Goal: Task Accomplishment & Management: Manage account settings

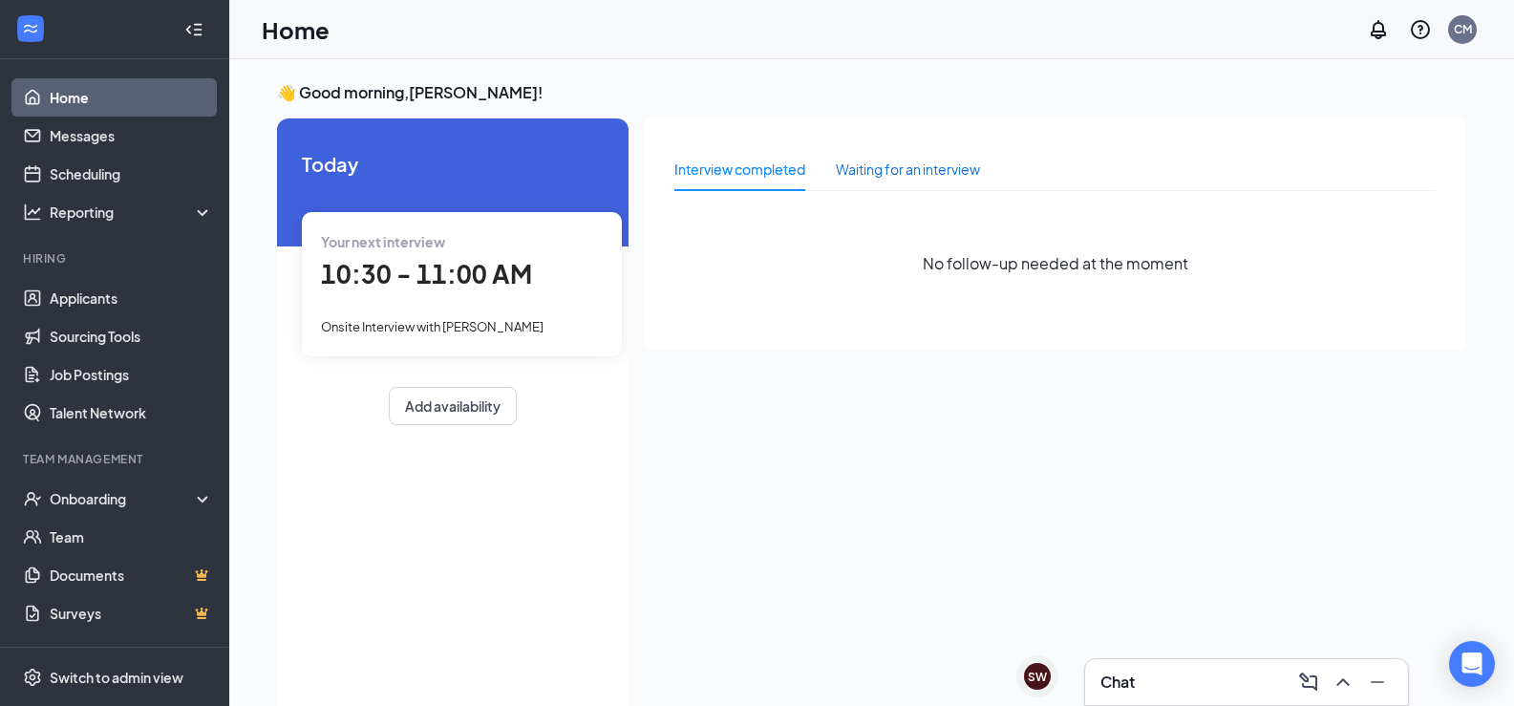
click at [937, 175] on div "Waiting for an interview" at bounding box center [908, 169] width 144 height 21
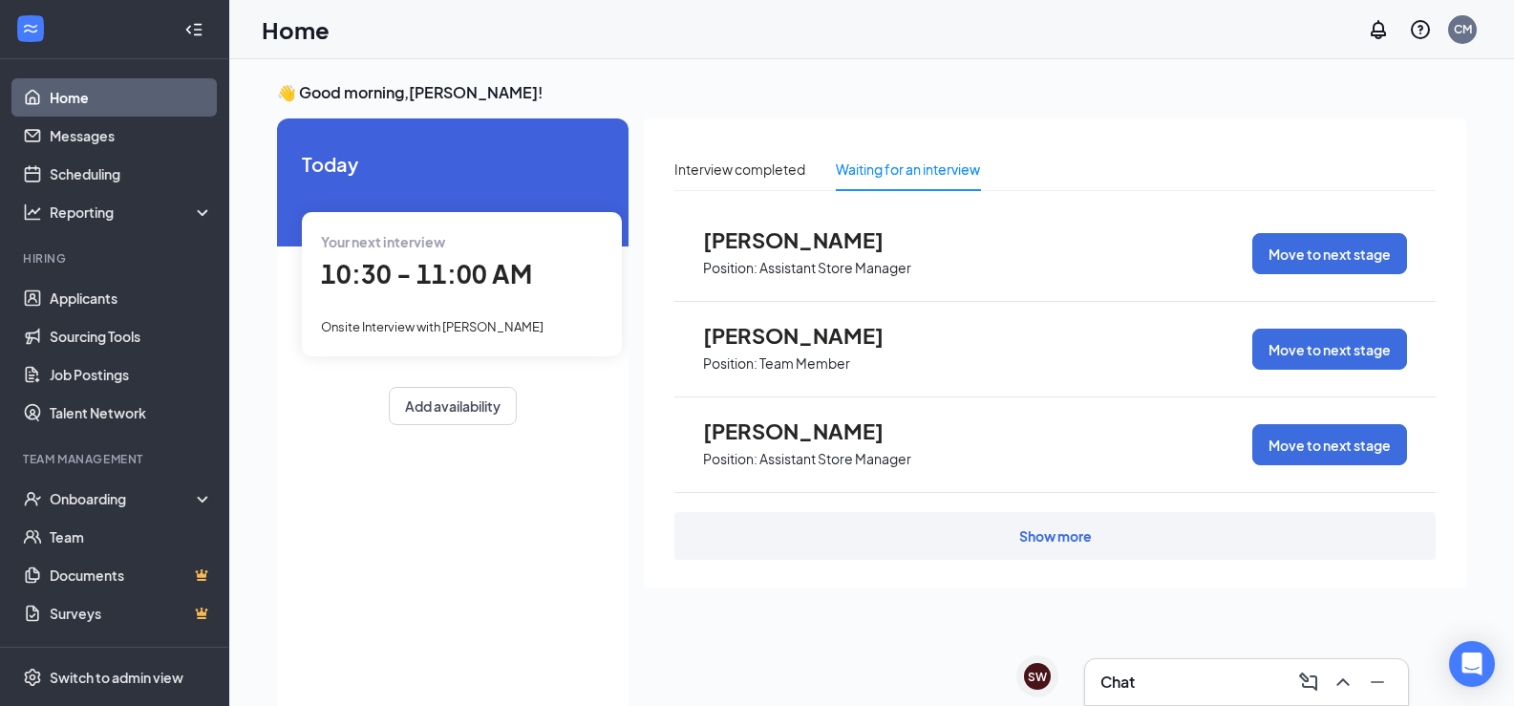
click at [962, 547] on div "Show more" at bounding box center [1054, 536] width 761 height 48
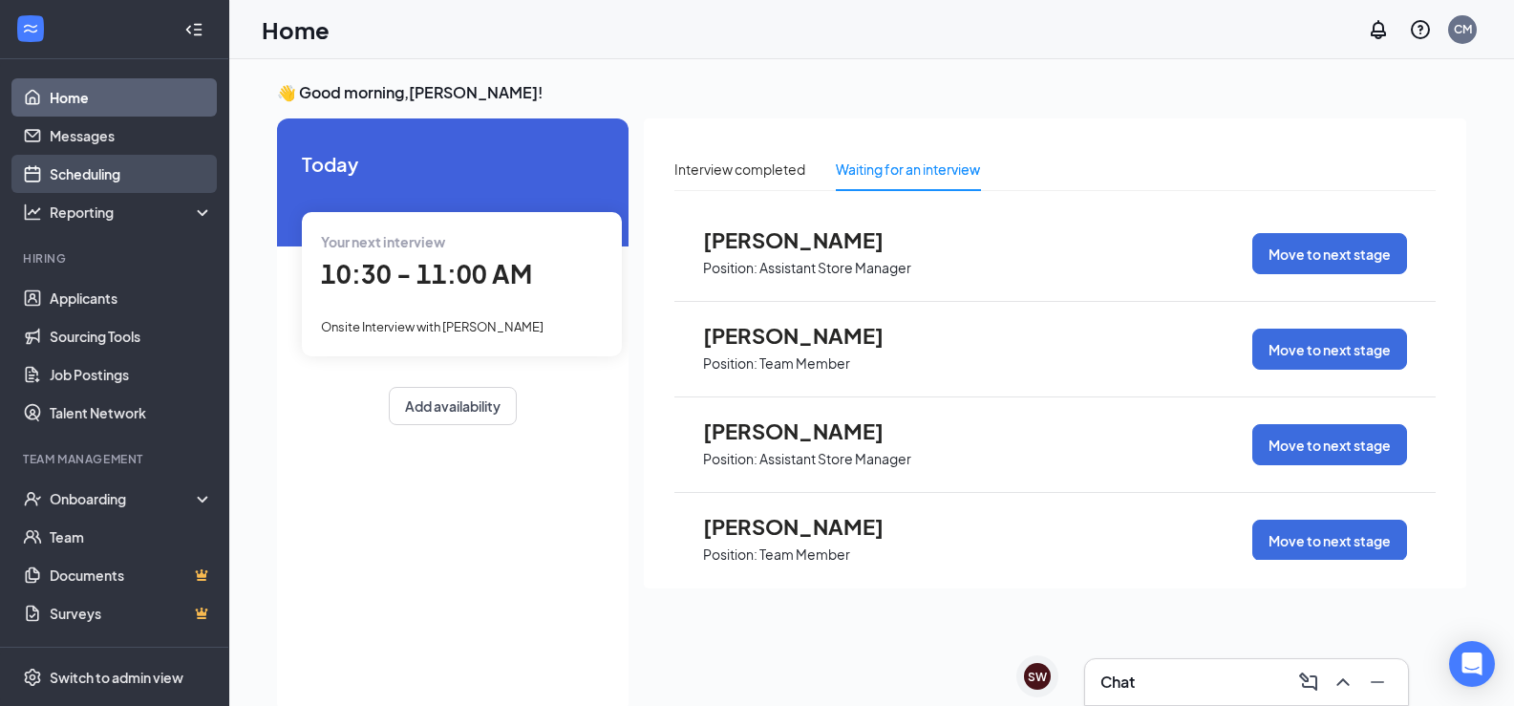
click at [80, 171] on link "Scheduling" at bounding box center [131, 174] width 163 height 38
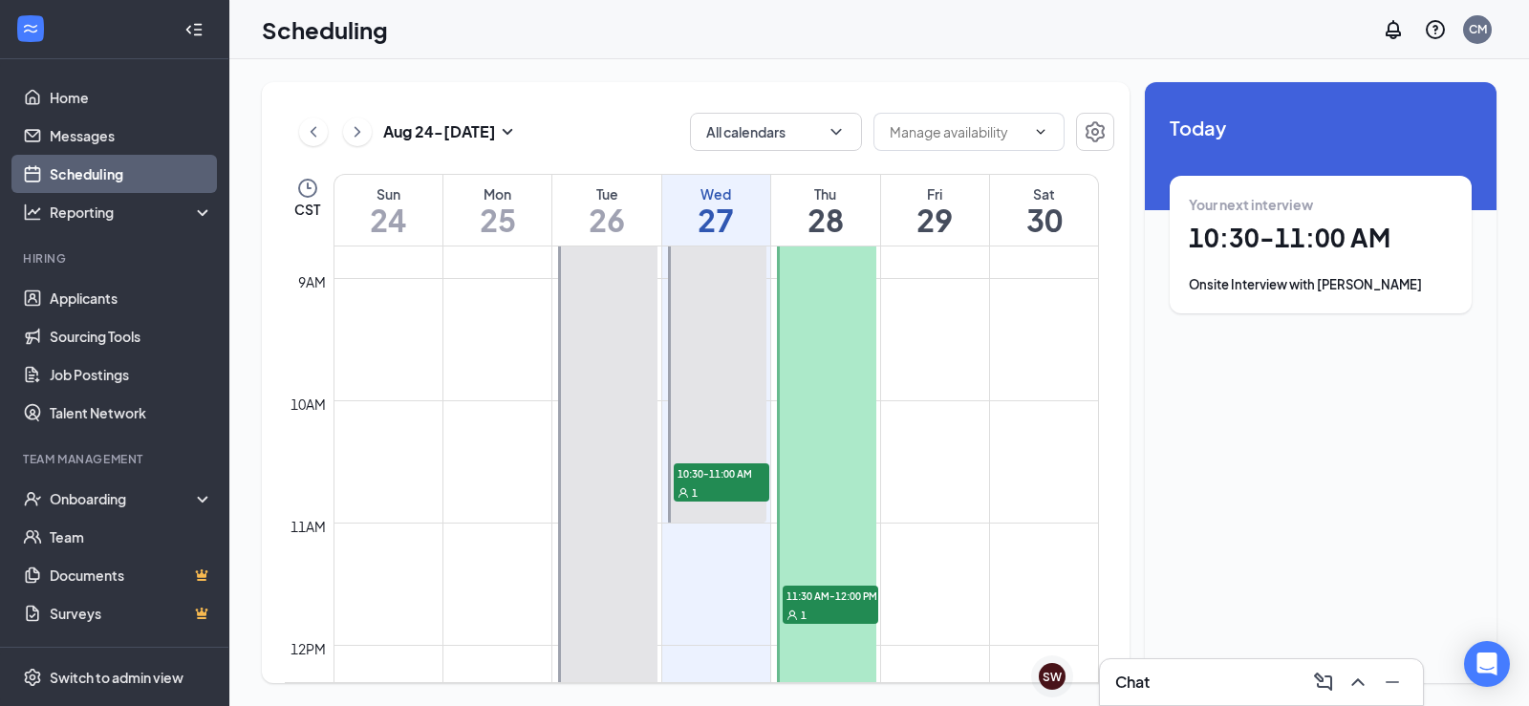
scroll to position [1226, 0]
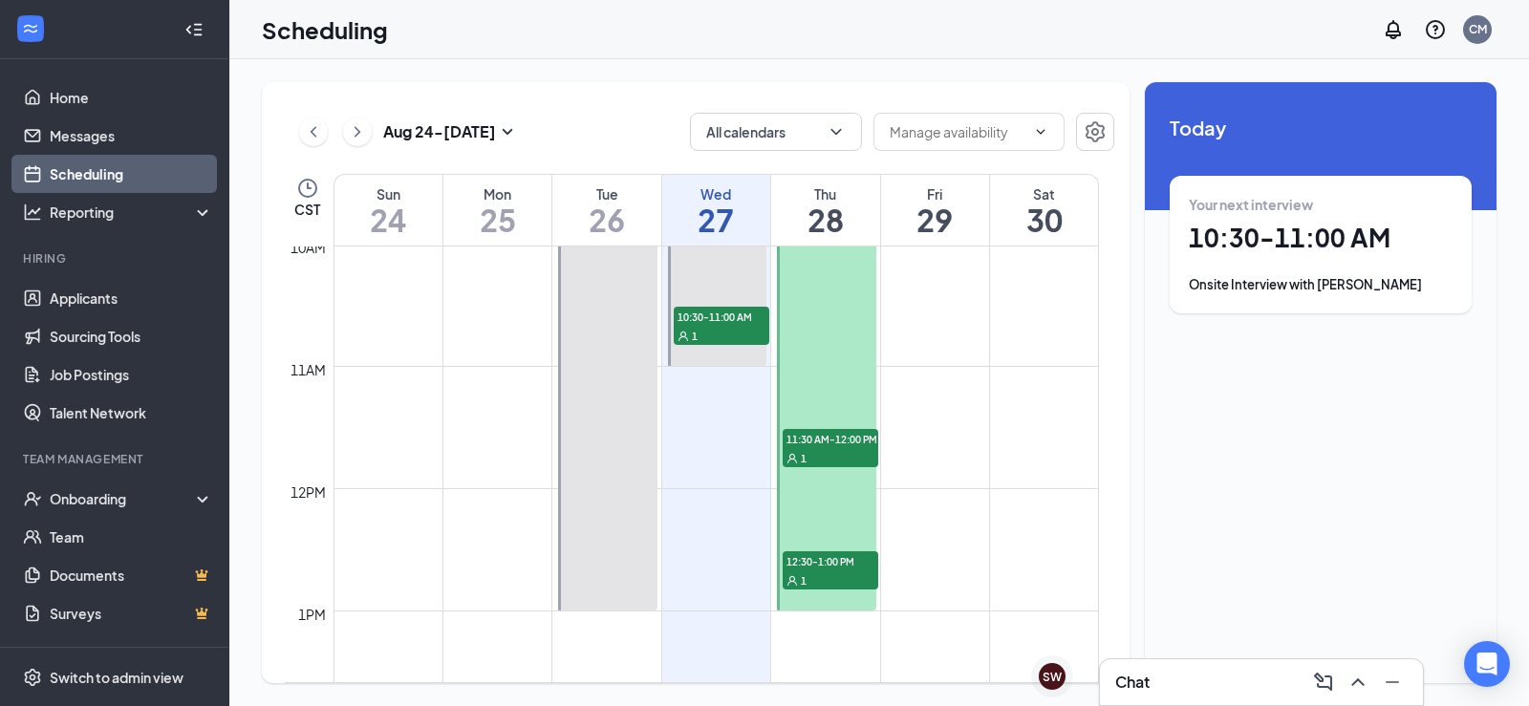
click at [822, 567] on span "12:30-1:00 PM" at bounding box center [830, 560] width 96 height 19
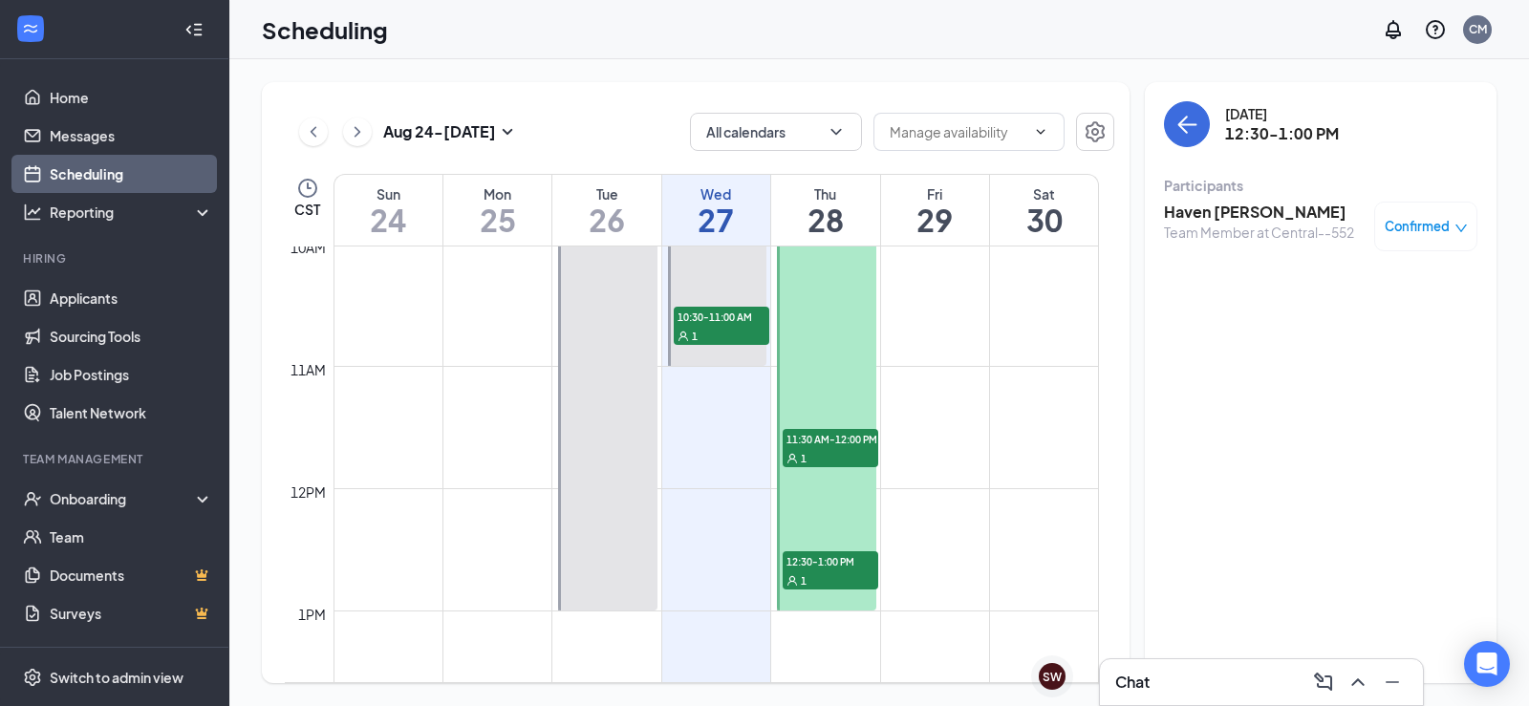
click at [859, 448] on div "11:30 AM-12:00 PM 1" at bounding box center [830, 448] width 96 height 38
click at [1199, 213] on h3 "[PERSON_NAME]" at bounding box center [1259, 212] width 190 height 21
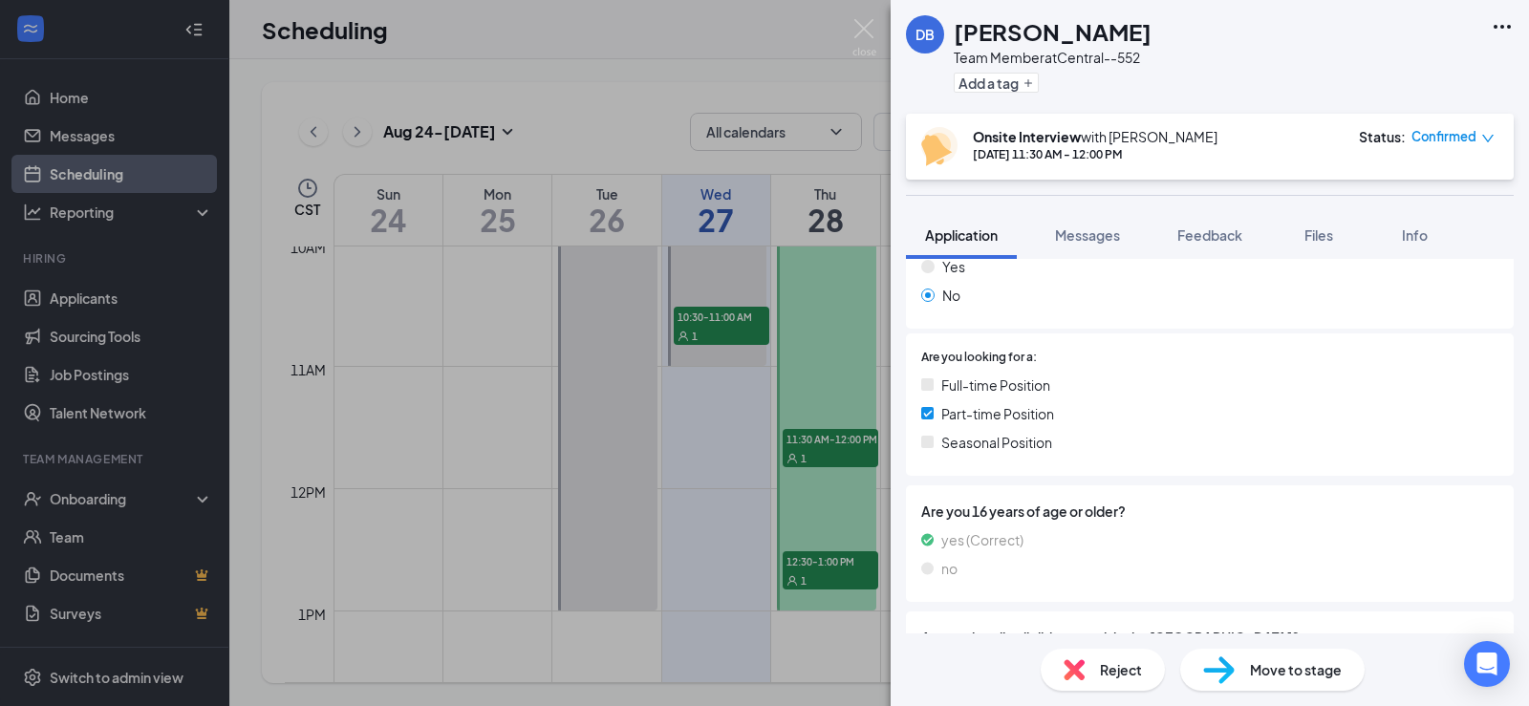
scroll to position [898, 0]
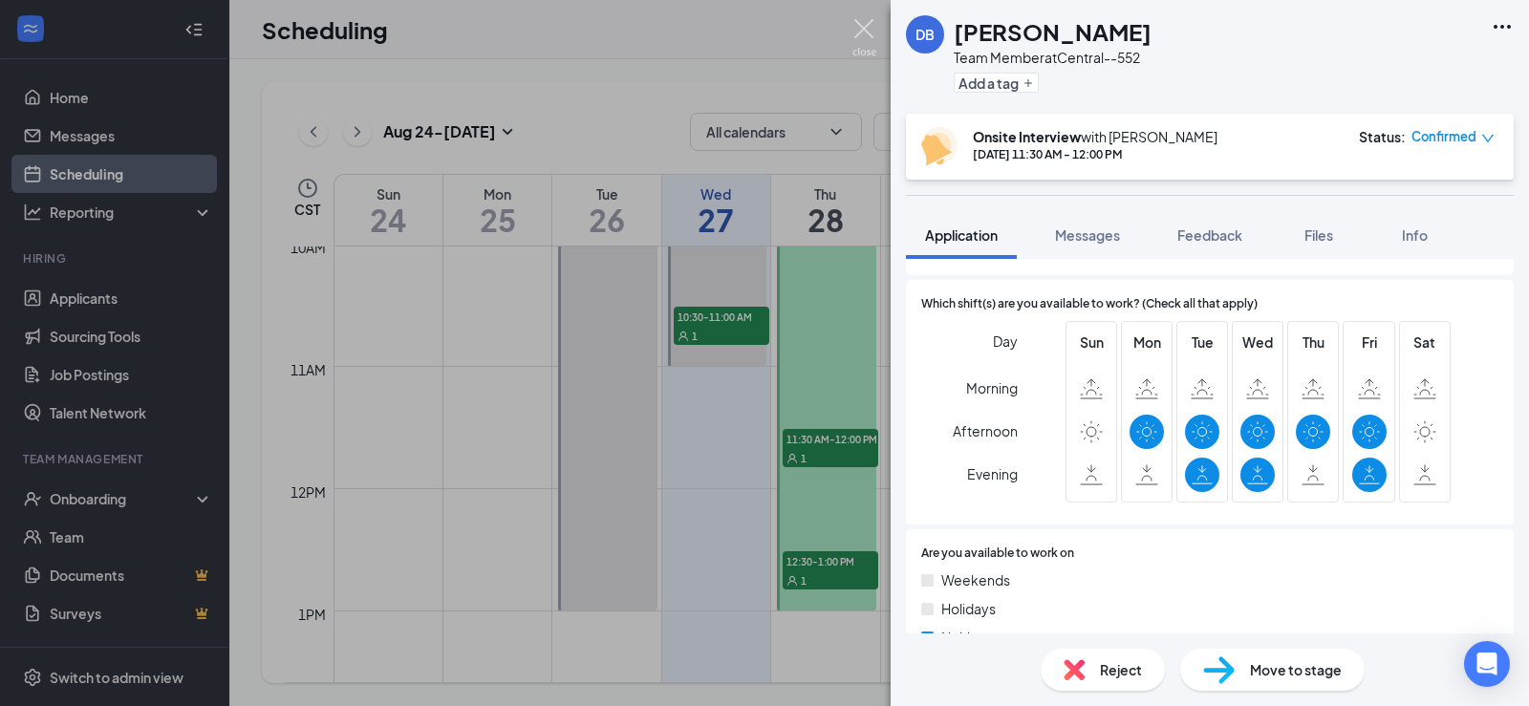
click at [868, 33] on img at bounding box center [864, 37] width 24 height 37
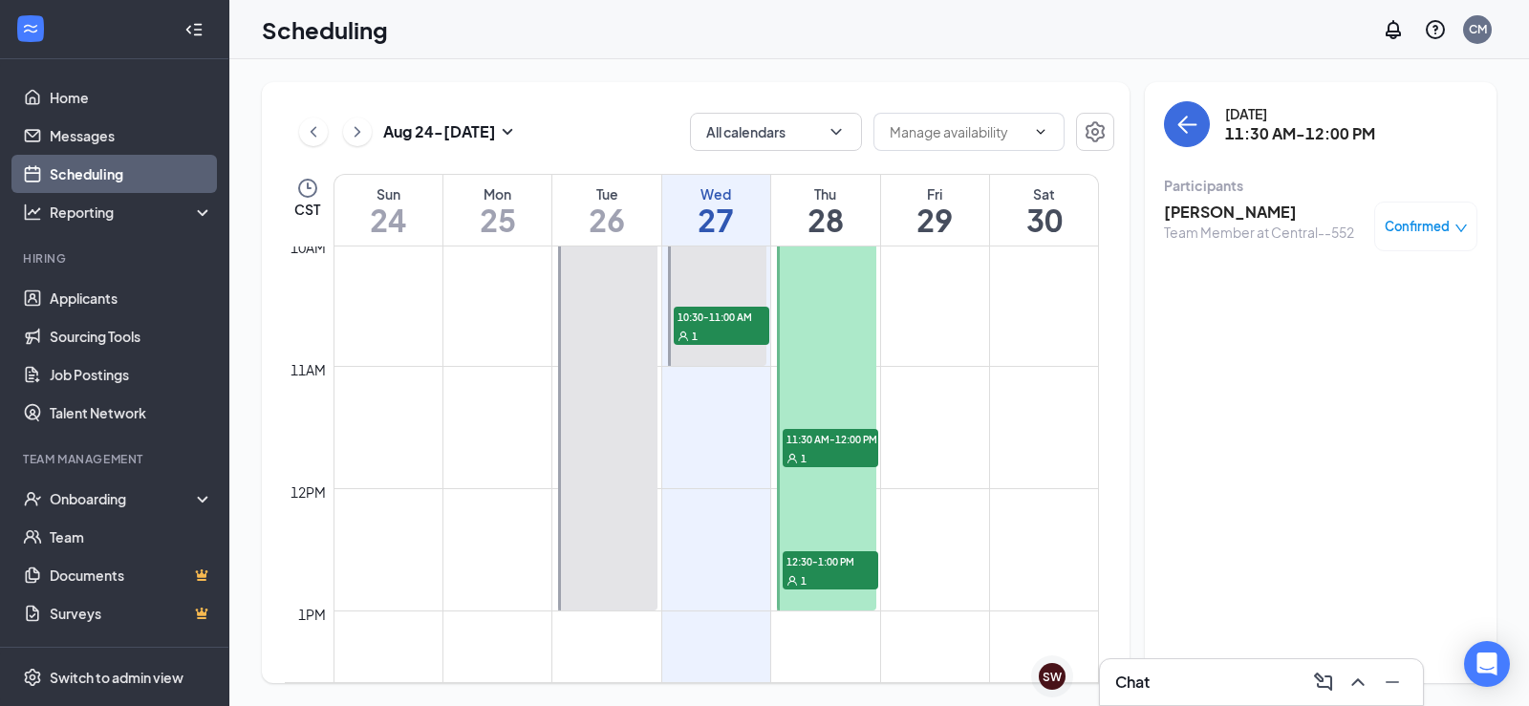
click at [841, 553] on span "12:30-1:00 PM" at bounding box center [830, 560] width 96 height 19
click at [834, 564] on span "12:30-1:00 PM" at bounding box center [830, 560] width 96 height 19
click at [819, 561] on span "12:30-1:00 PM" at bounding box center [830, 560] width 96 height 19
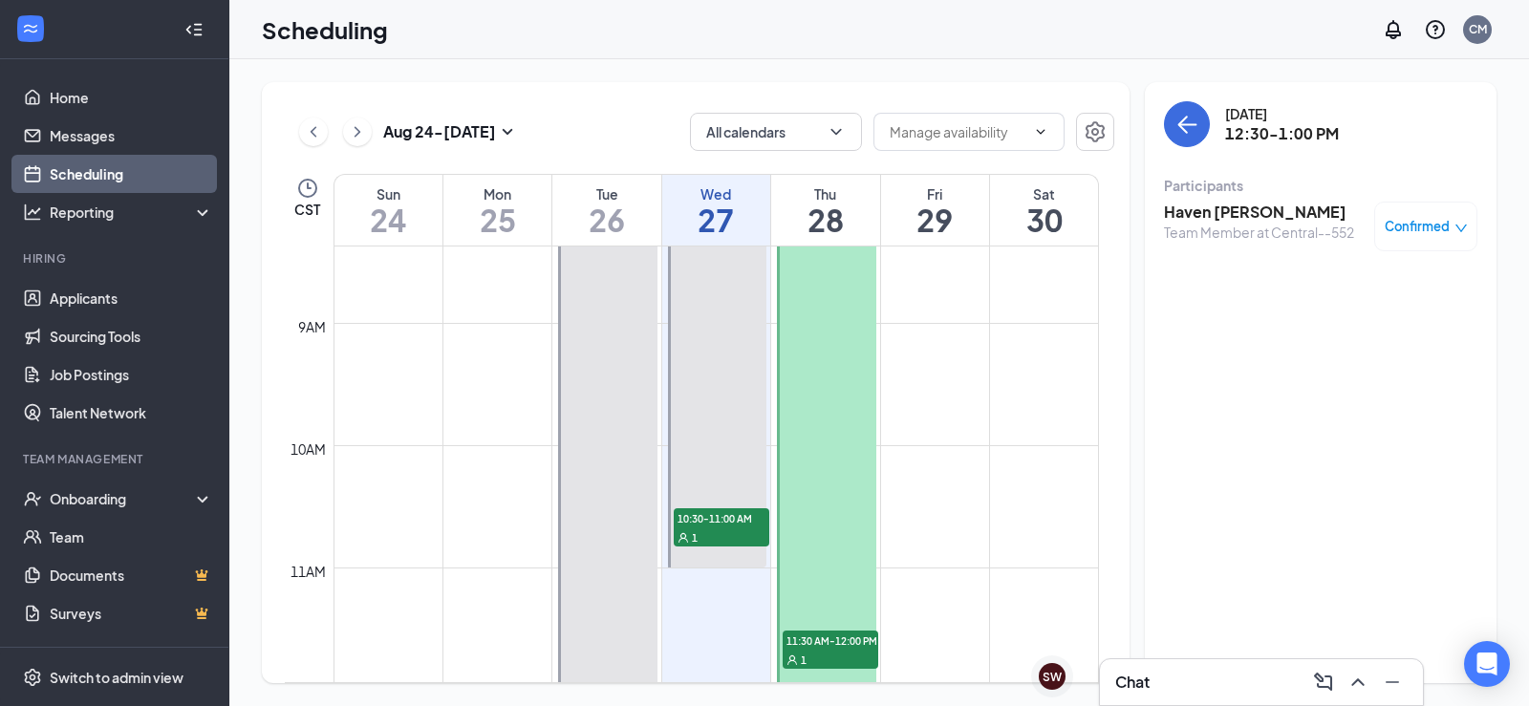
scroll to position [1035, 0]
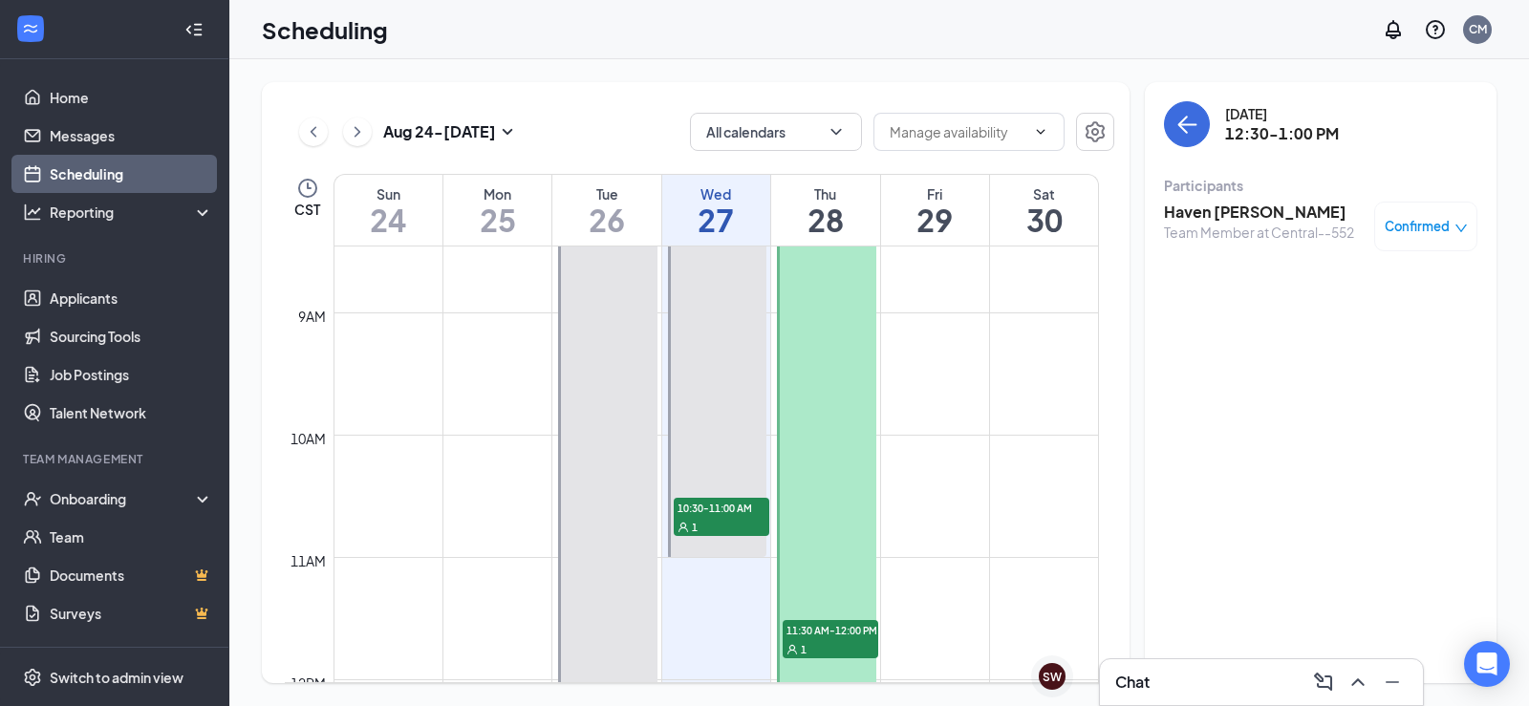
click at [843, 628] on span "11:30 AM-12:00 PM" at bounding box center [830, 629] width 96 height 19
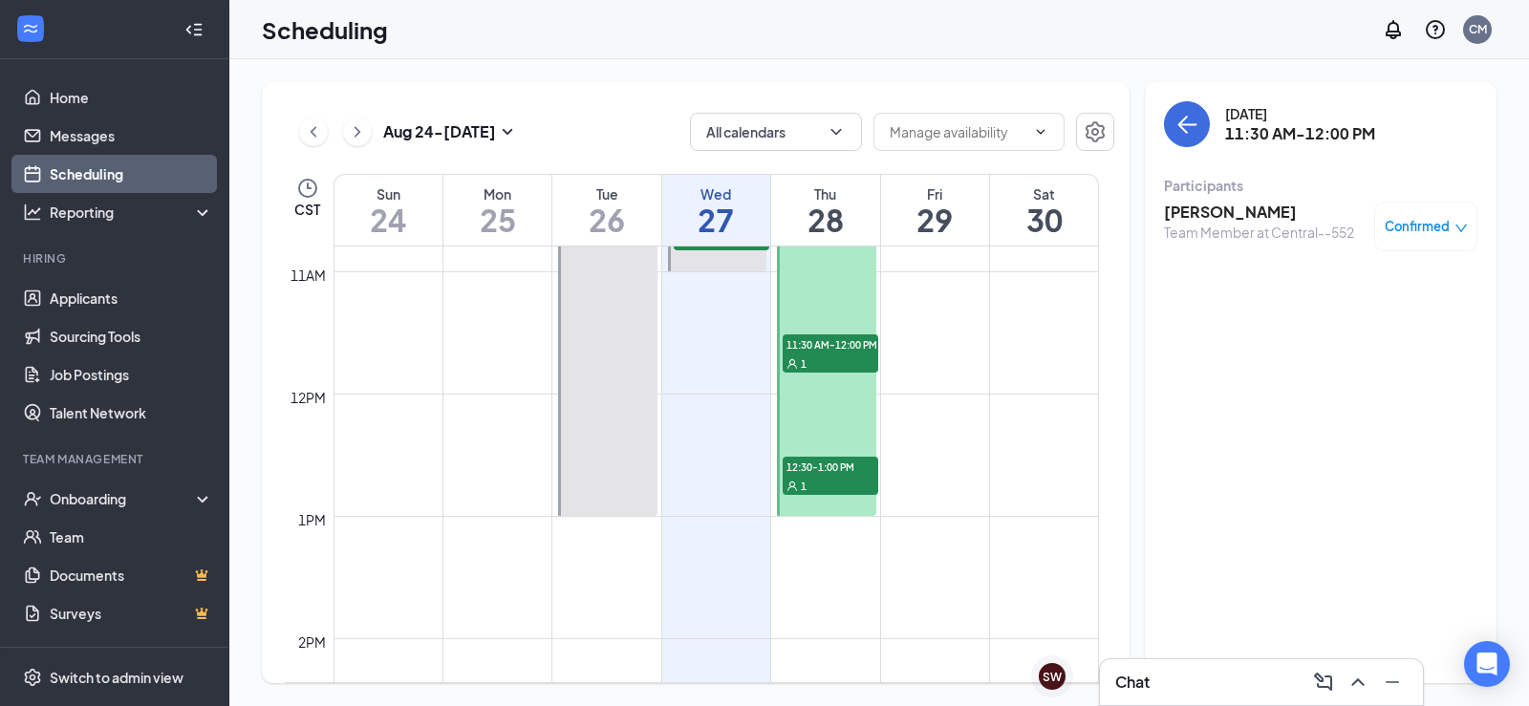
scroll to position [1512, 0]
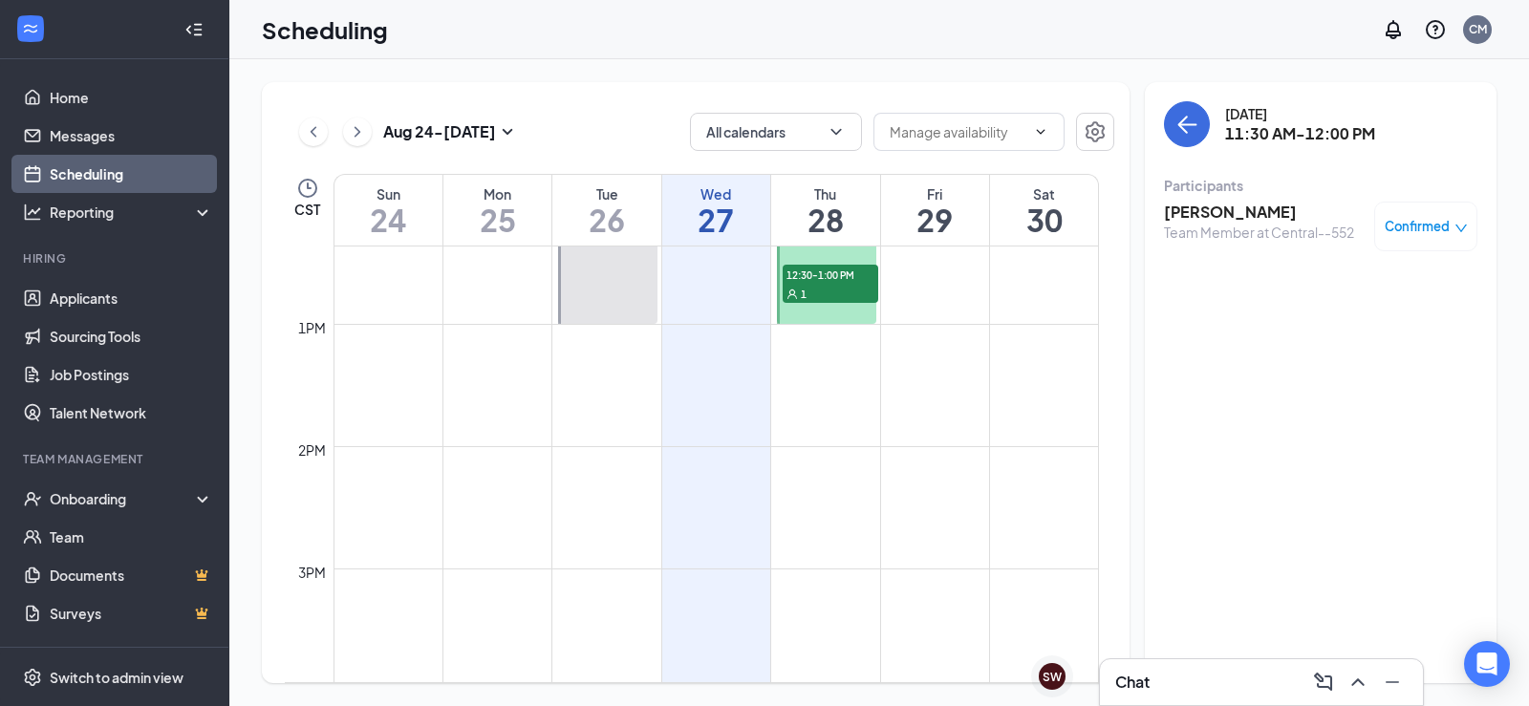
click at [813, 293] on div "1" at bounding box center [830, 293] width 96 height 19
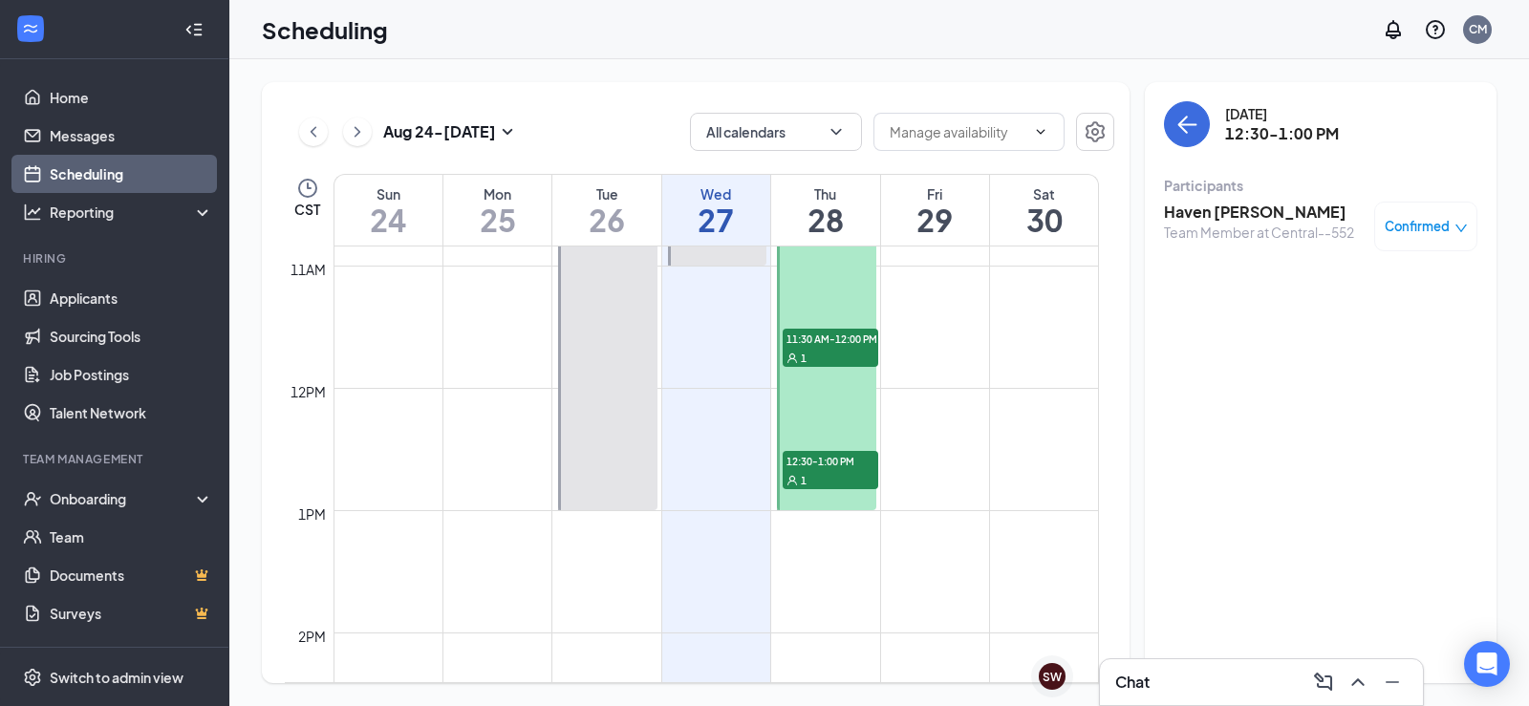
scroll to position [1226, 0]
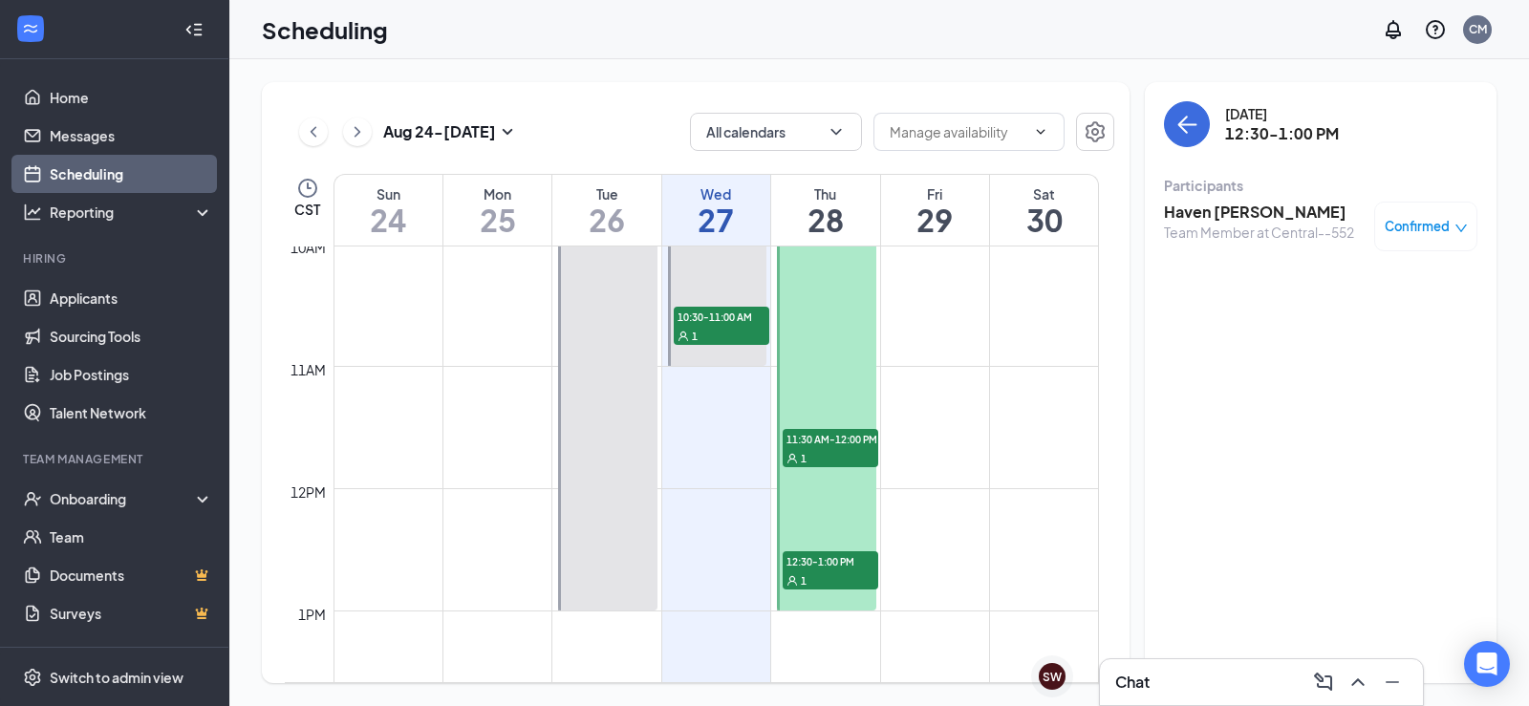
click at [815, 567] on span "12:30-1:00 PM" at bounding box center [830, 560] width 96 height 19
click at [1199, 209] on h3 "Haven [PERSON_NAME]" at bounding box center [1259, 212] width 190 height 21
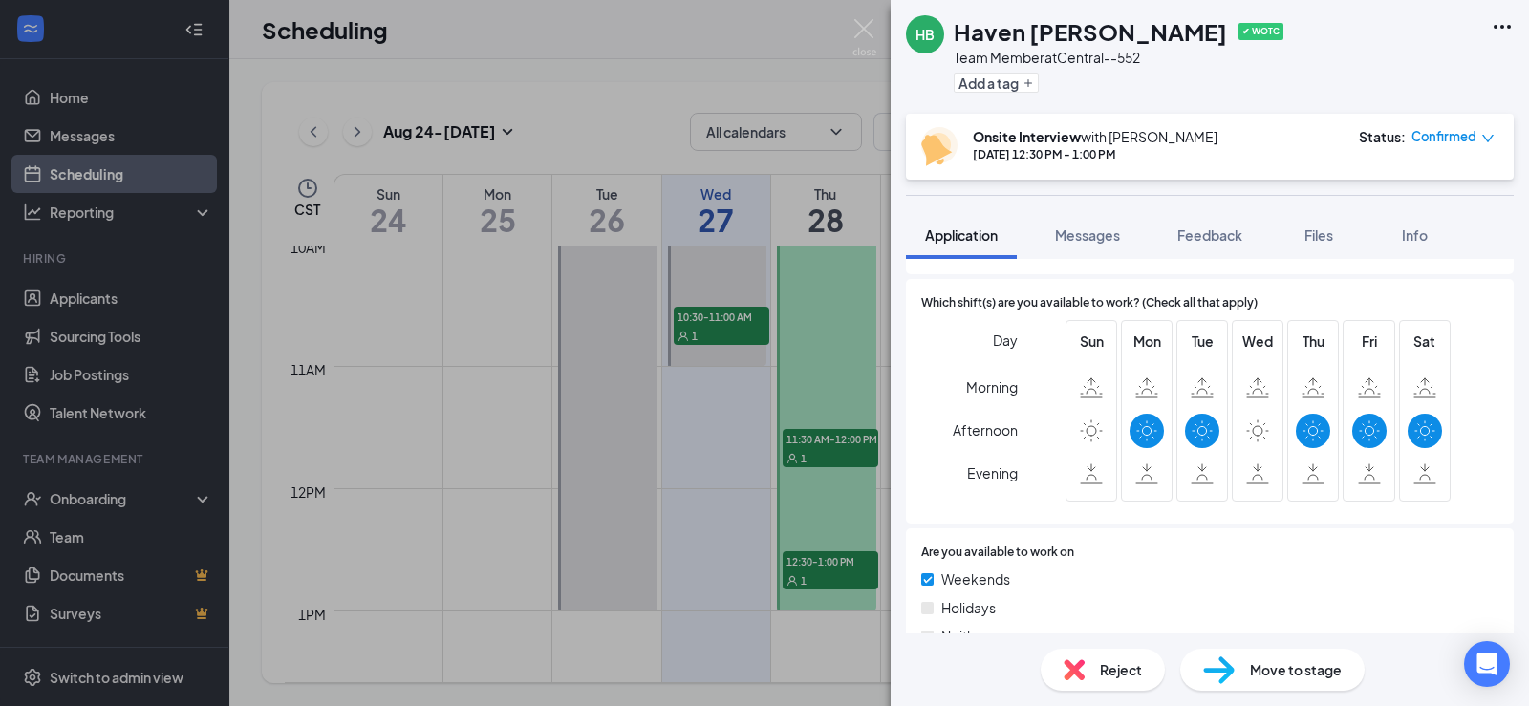
scroll to position [898, 0]
click at [870, 39] on img at bounding box center [864, 37] width 24 height 37
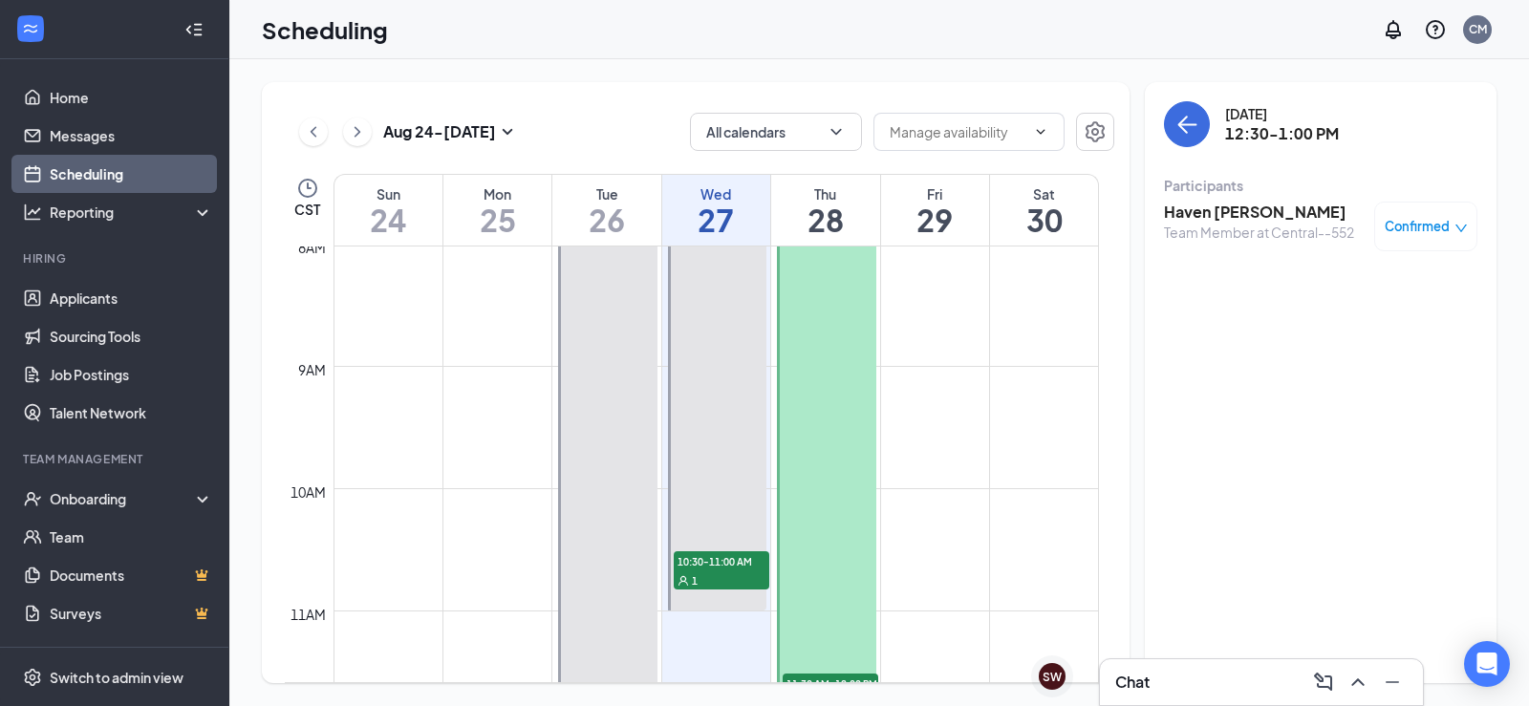
scroll to position [1035, 0]
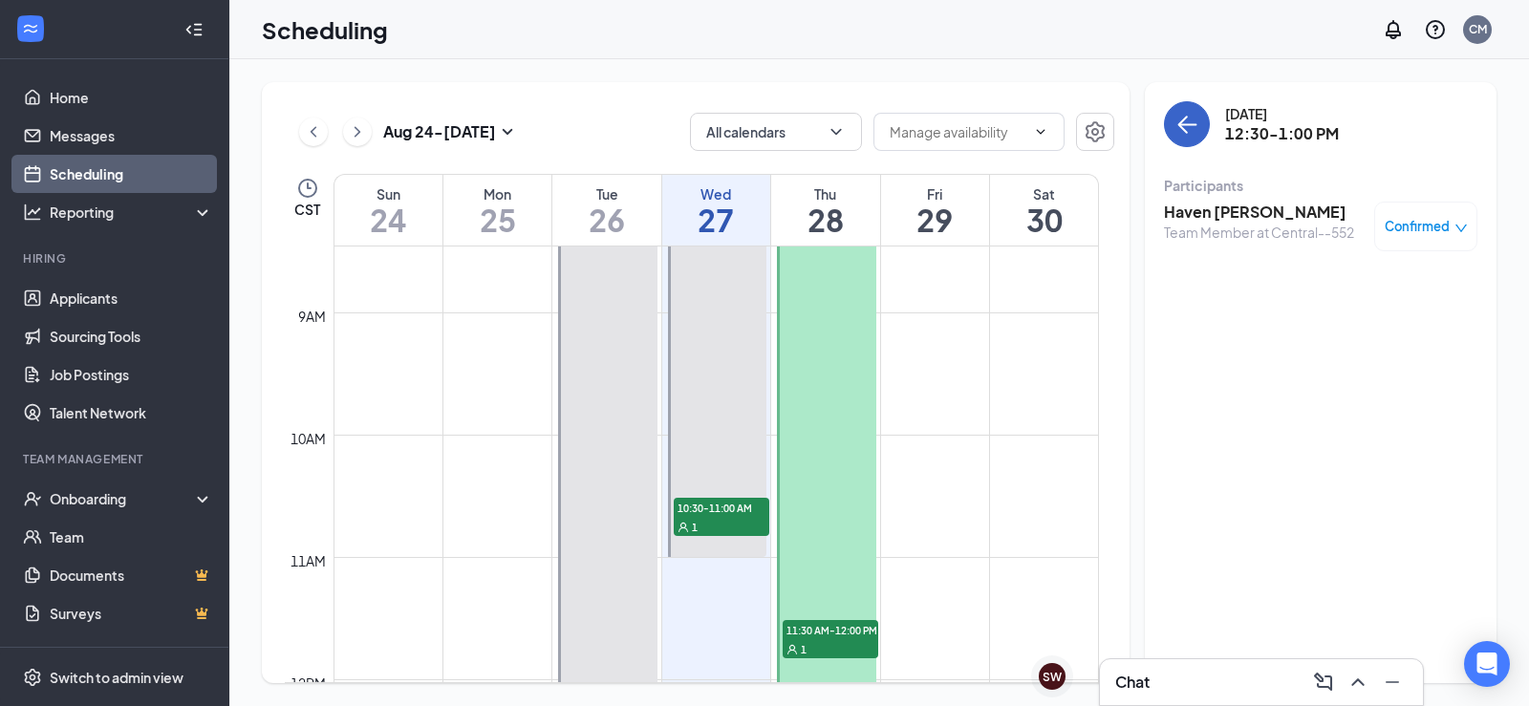
click at [1184, 123] on icon "ArrowLeft" at bounding box center [1186, 124] width 23 height 23
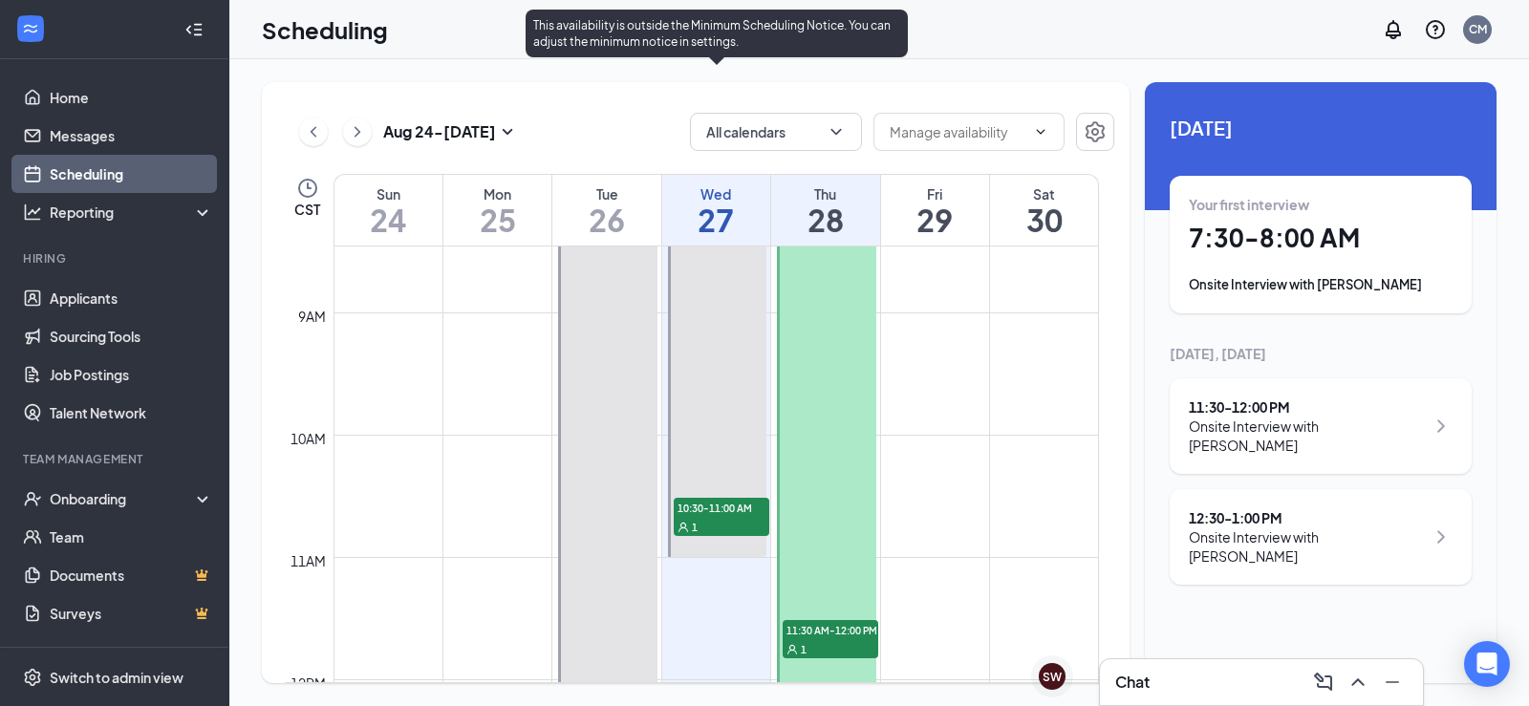
click at [711, 369] on div at bounding box center [717, 313] width 99 height 488
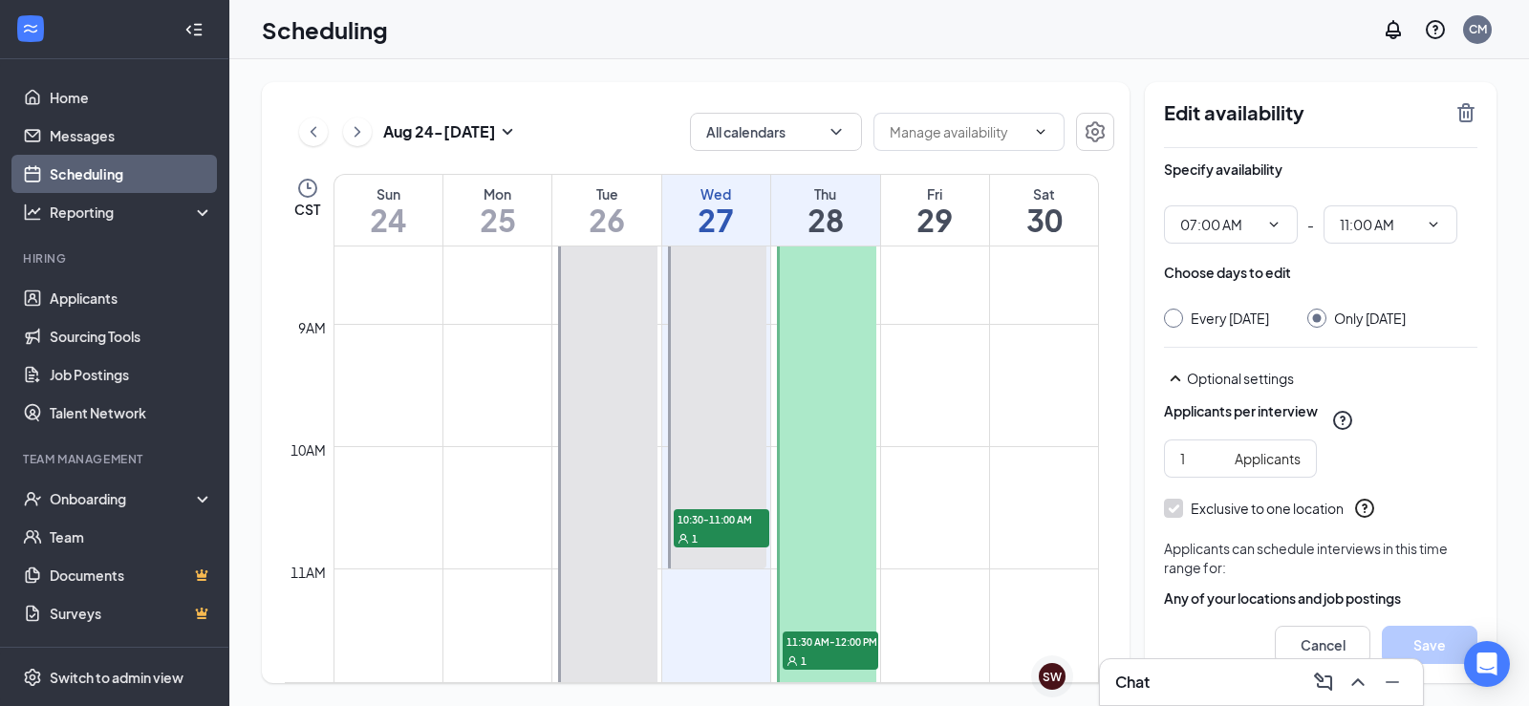
scroll to position [1035, 0]
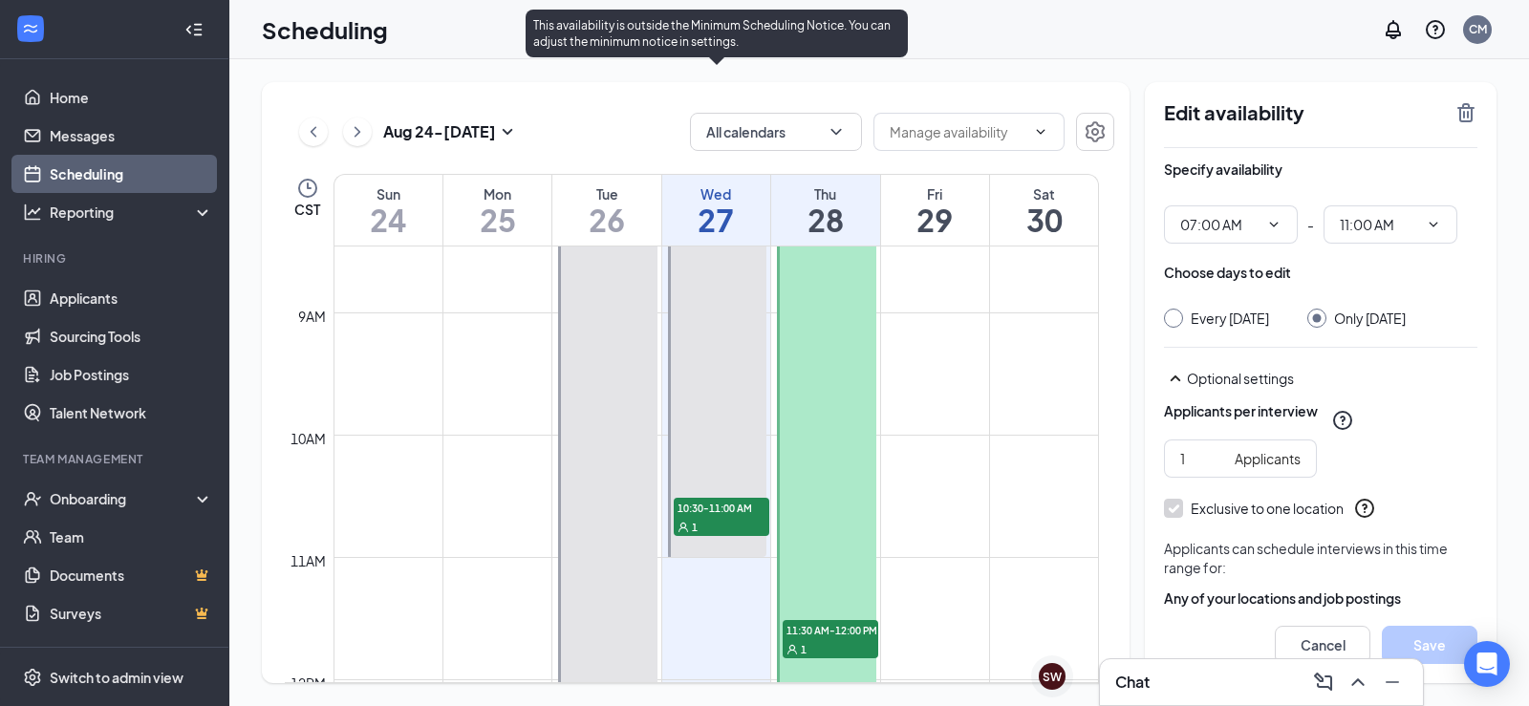
click at [703, 519] on div "1" at bounding box center [722, 526] width 96 height 19
